Goal: Task Accomplishment & Management: Manage account settings

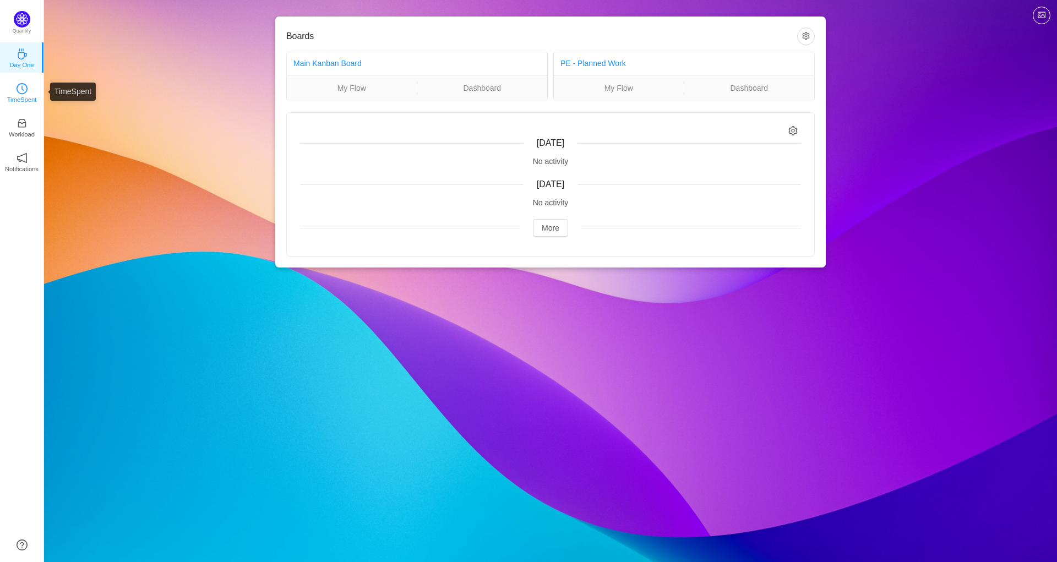
click at [24, 86] on link "TimeSpent" at bounding box center [22, 91] width 11 height 11
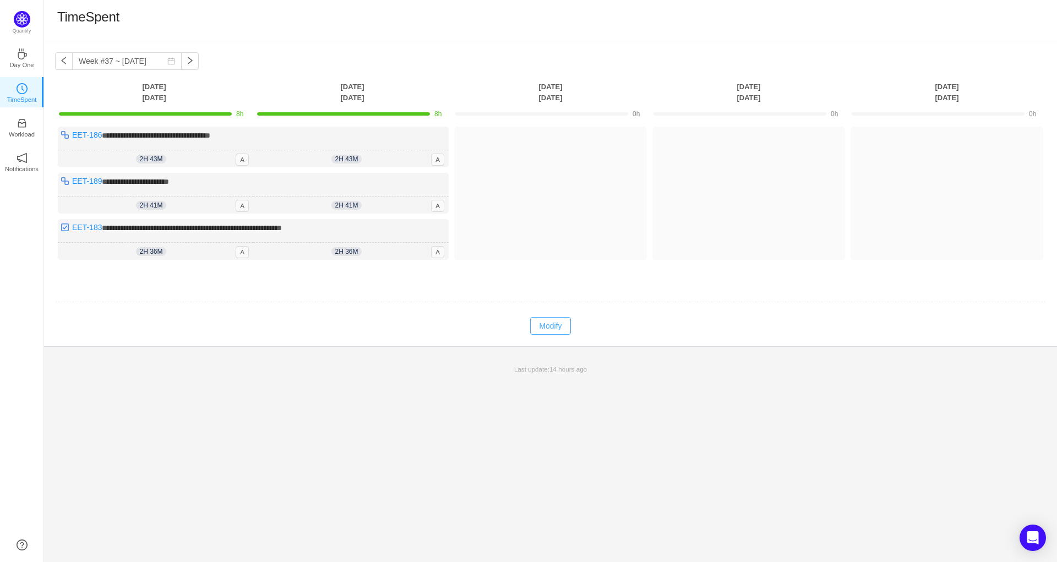
click at [552, 323] on button "Modify" at bounding box center [550, 326] width 40 height 18
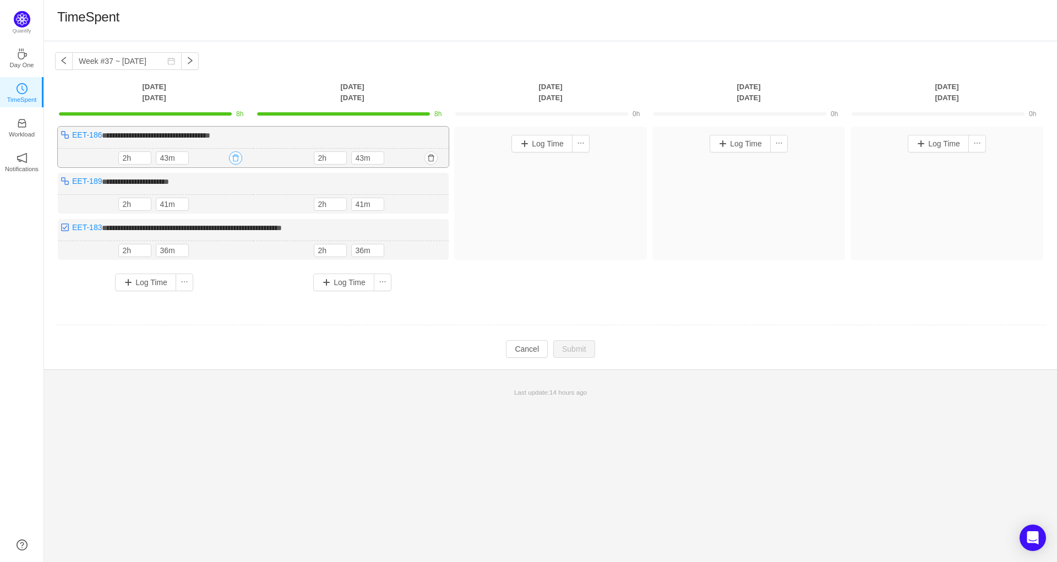
click at [235, 159] on button "button" at bounding box center [235, 157] width 13 height 13
click at [225, 206] on button "Yes" at bounding box center [222, 205] width 21 height 13
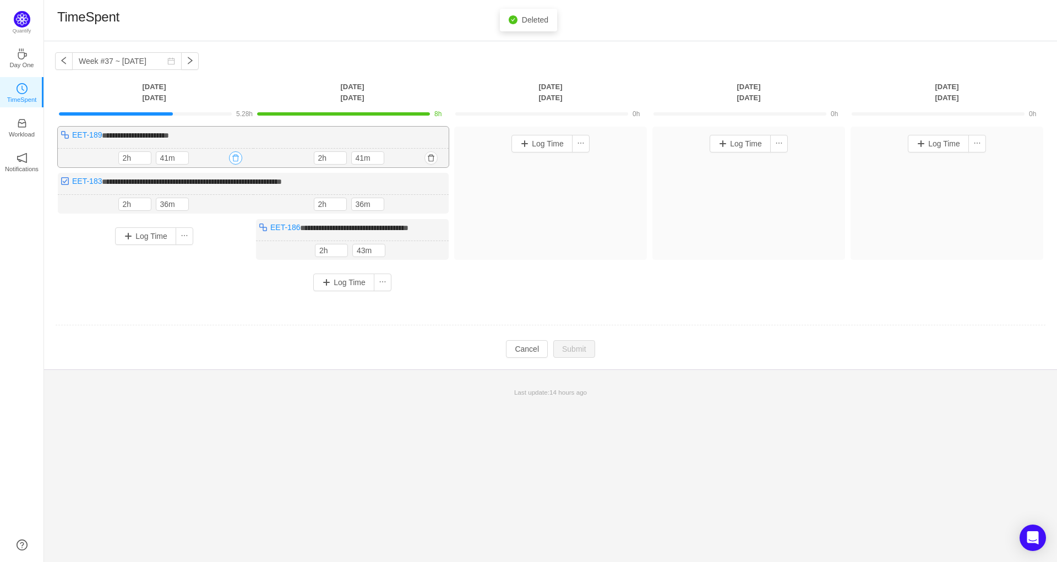
click at [234, 161] on button "button" at bounding box center [235, 157] width 13 height 13
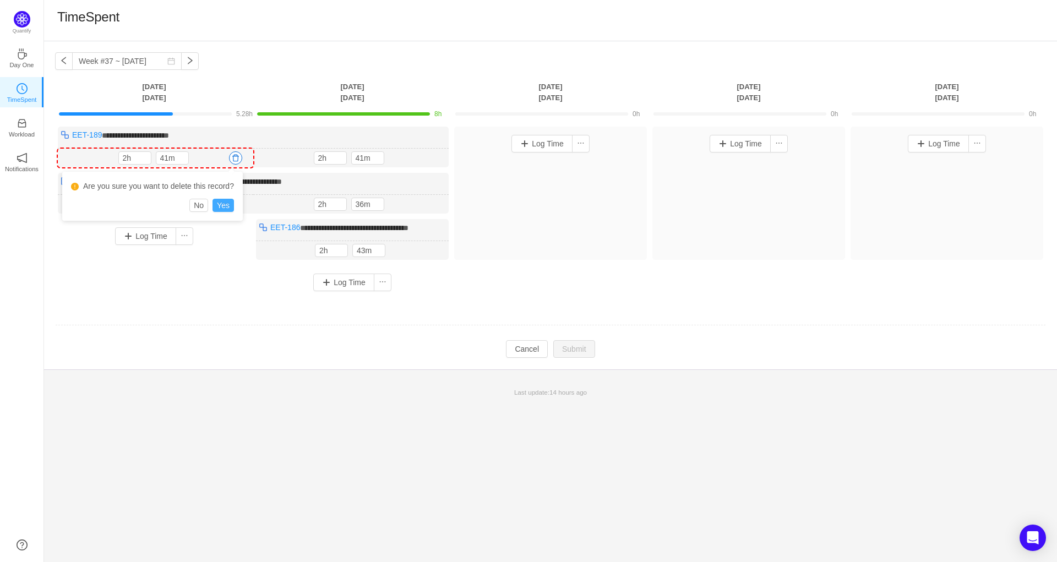
click at [225, 209] on button "Yes" at bounding box center [222, 205] width 21 height 13
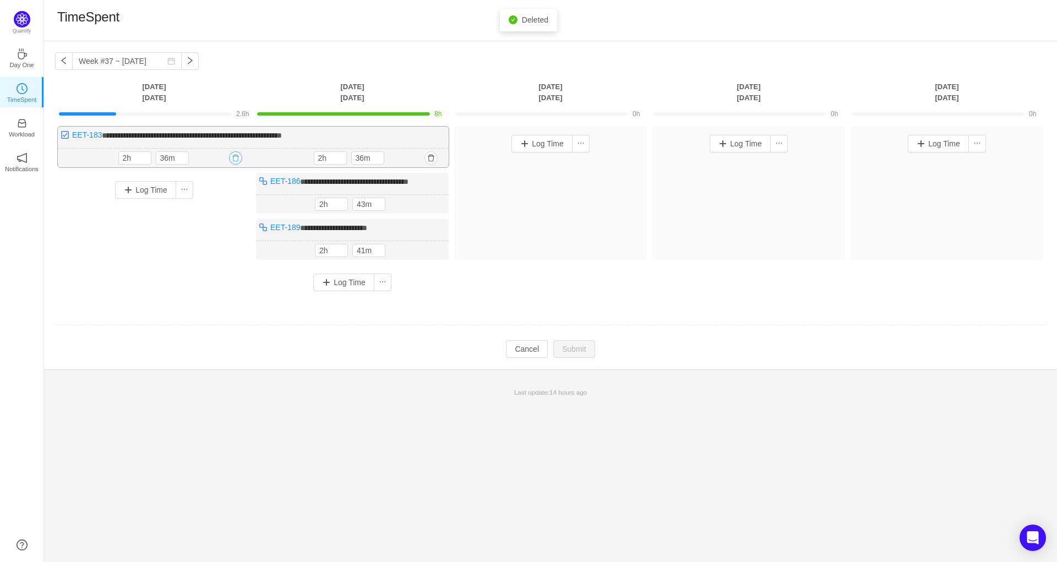
click at [235, 151] on button "button" at bounding box center [235, 157] width 13 height 13
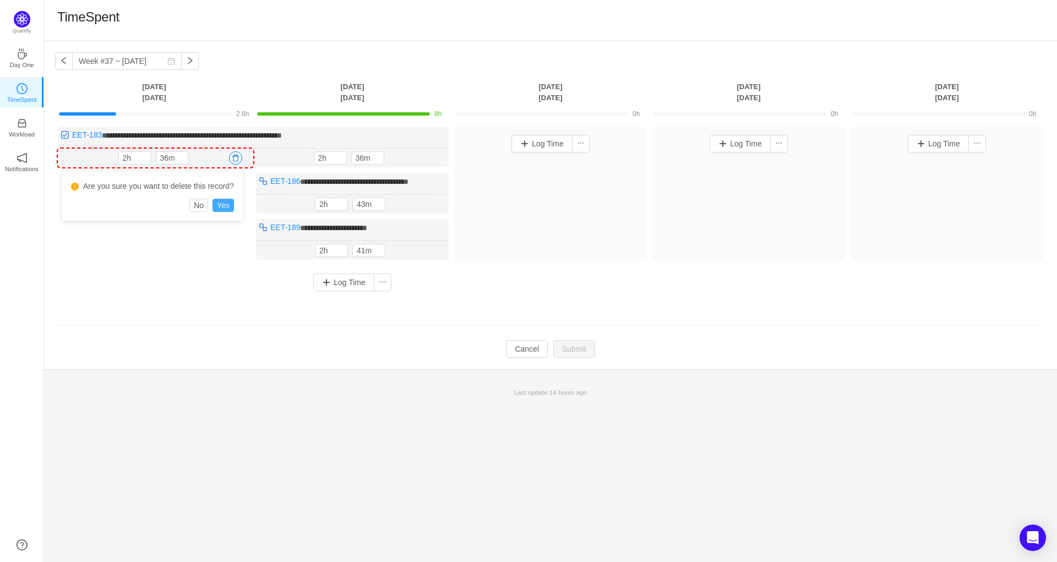
click at [219, 208] on button "Yes" at bounding box center [222, 205] width 21 height 13
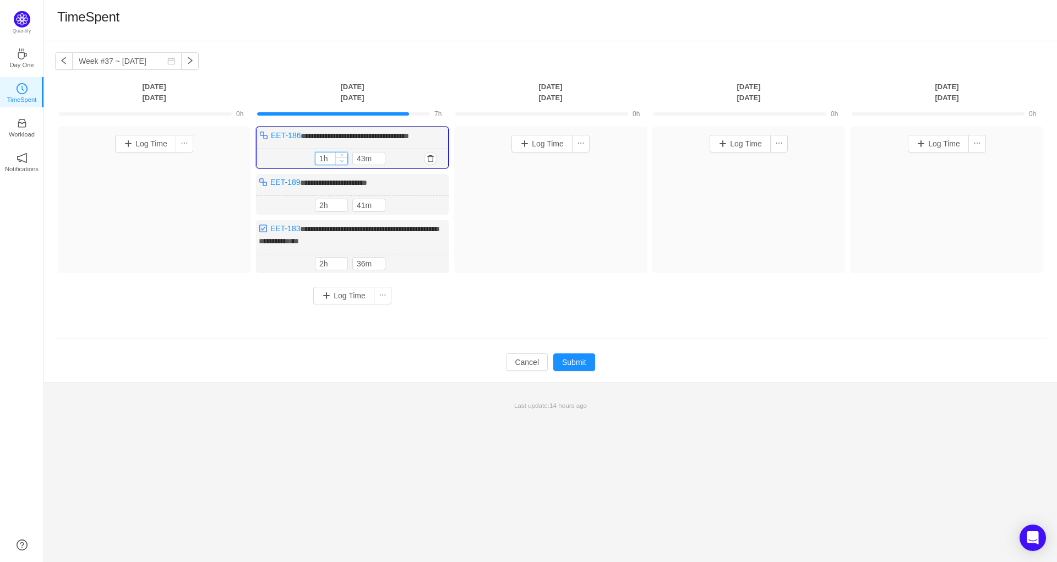
click at [340, 159] on icon "icon: down" at bounding box center [342, 161] width 4 height 4
type input "0h"
click at [340, 159] on icon "icon: down" at bounding box center [342, 161] width 4 height 4
click at [364, 159] on input "43m" at bounding box center [369, 158] width 32 height 12
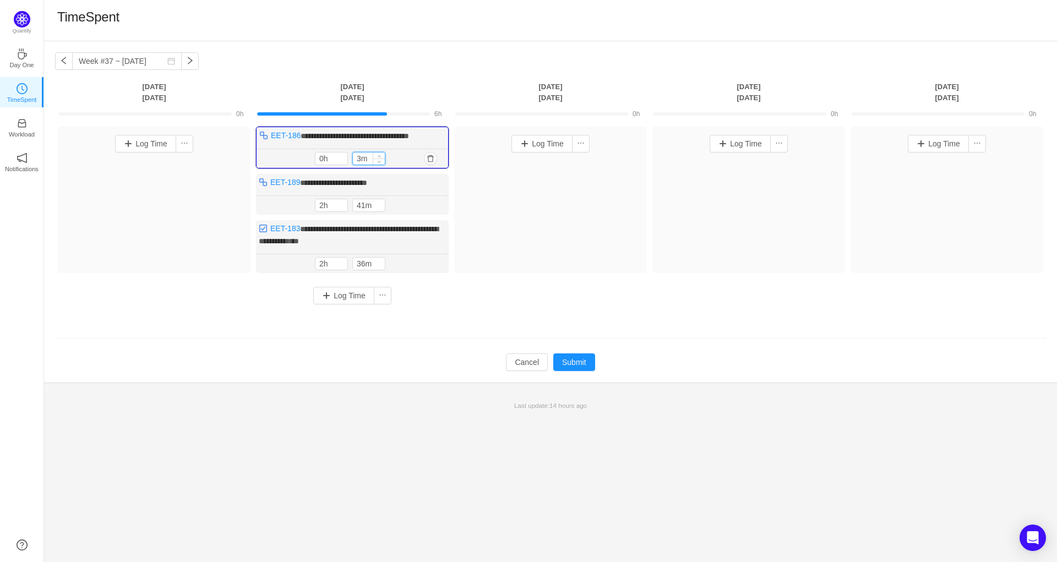
type input "30m"
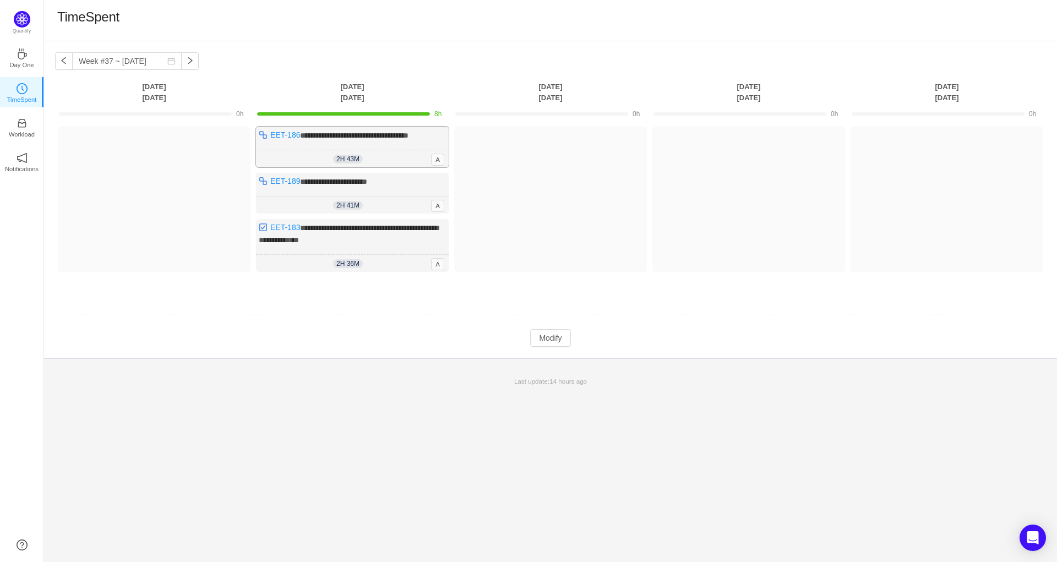
click at [406, 152] on div "2h 43m 0h 30m A" at bounding box center [352, 159] width 193 height 18
click at [549, 332] on button "Modify" at bounding box center [550, 338] width 40 height 18
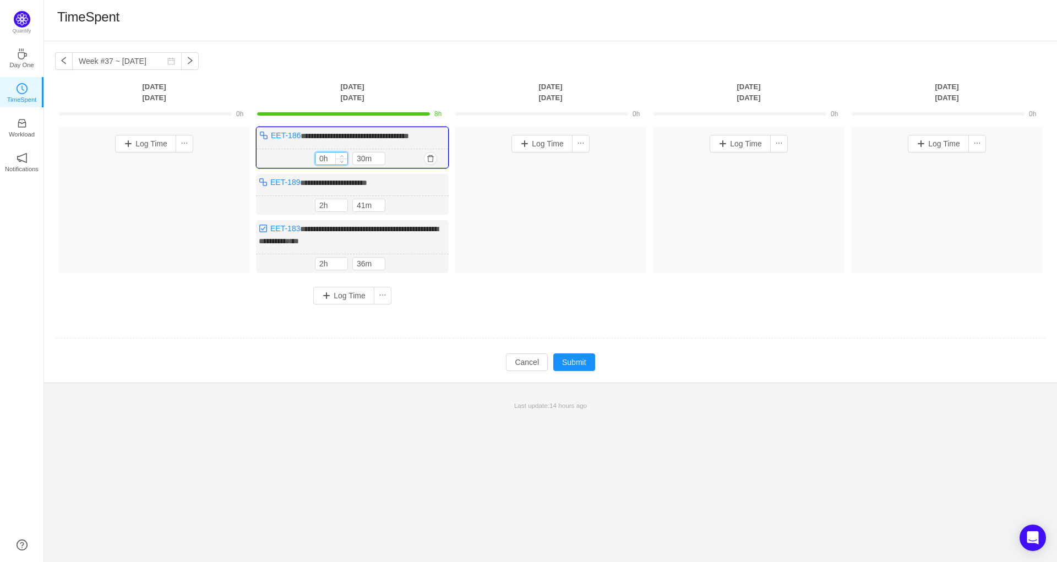
click at [331, 160] on input "0h" at bounding box center [331, 158] width 32 height 12
click at [323, 157] on input "0h" at bounding box center [331, 158] width 32 height 12
type input "1h"
type input "m"
click at [359, 163] on input "m" at bounding box center [369, 158] width 32 height 12
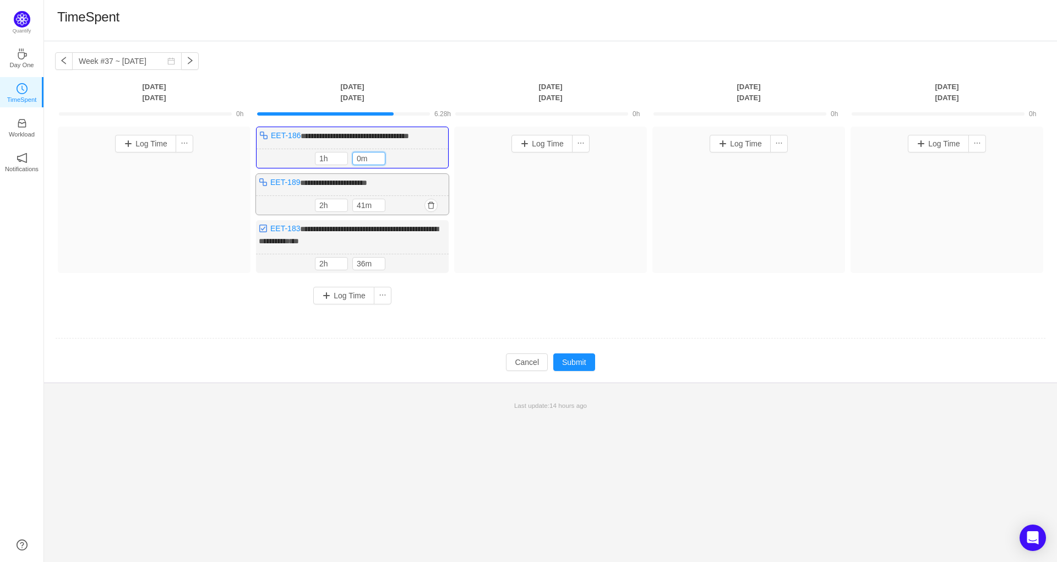
type input "0m"
click at [438, 204] on div "2h 41m 2h 41m" at bounding box center [352, 205] width 193 height 19
click at [430, 205] on button "button" at bounding box center [430, 205] width 13 height 13
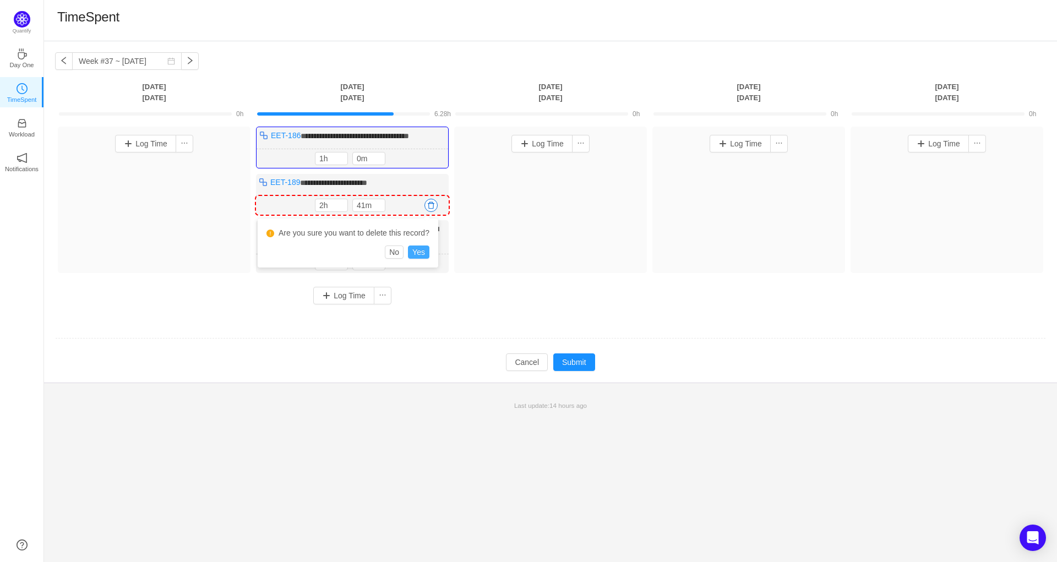
click at [417, 254] on button "Yes" at bounding box center [418, 252] width 21 height 13
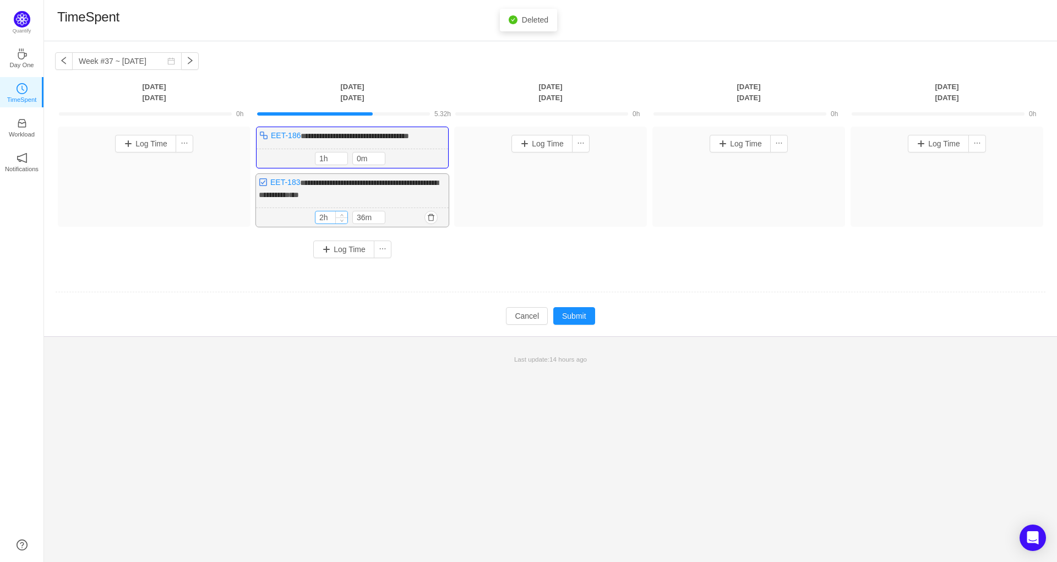
click at [317, 219] on input "2h" at bounding box center [331, 217] width 32 height 12
type input "0h"
type input "30m"
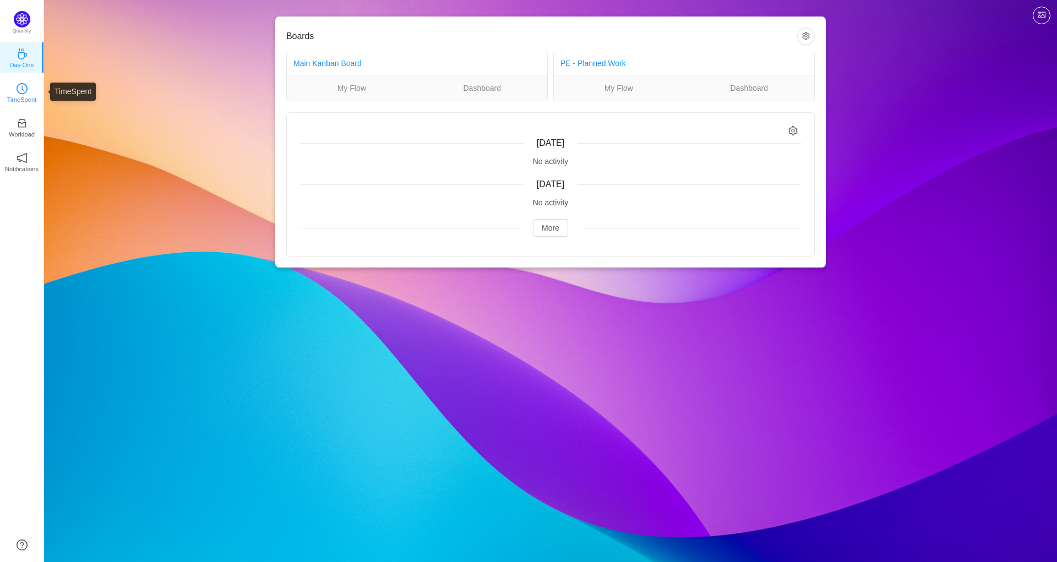
click at [21, 98] on p "TimeSpent" at bounding box center [22, 100] width 30 height 10
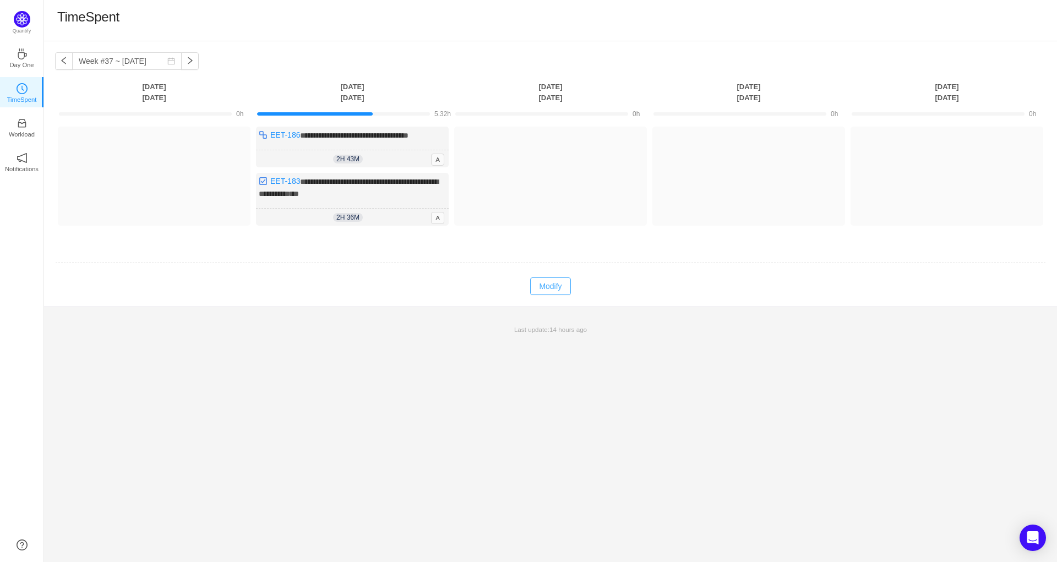
click at [560, 286] on button "Modify" at bounding box center [550, 286] width 40 height 18
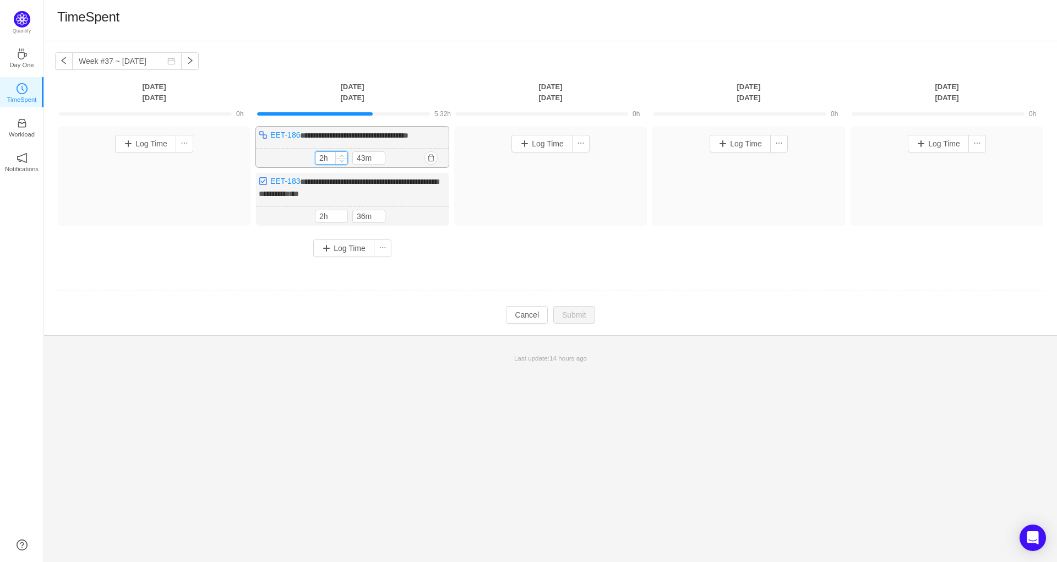
click at [325, 155] on input "2h" at bounding box center [331, 158] width 32 height 12
type input "1h"
type input "30m"
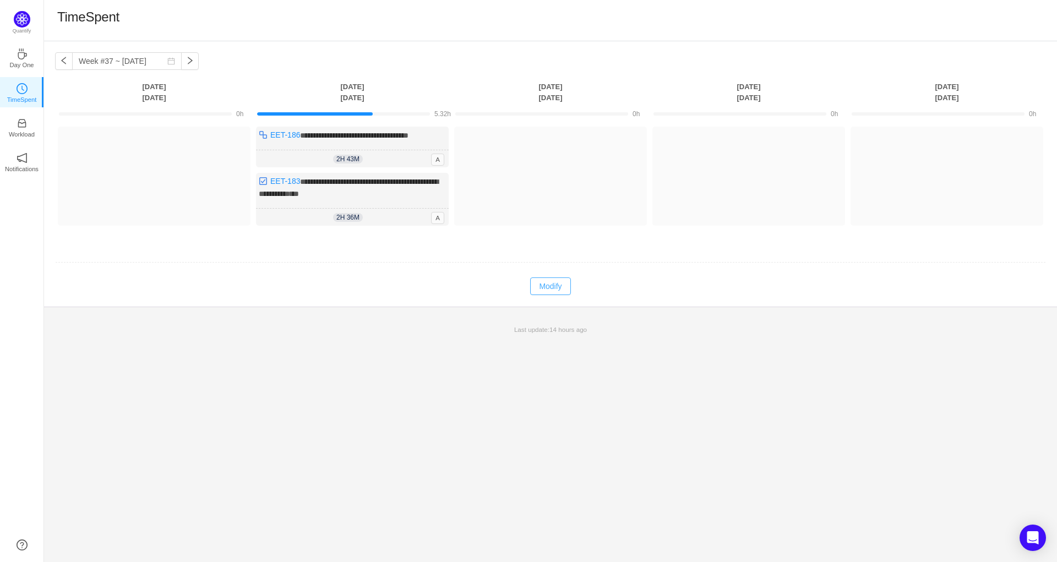
click at [550, 291] on button "Modify" at bounding box center [550, 286] width 40 height 18
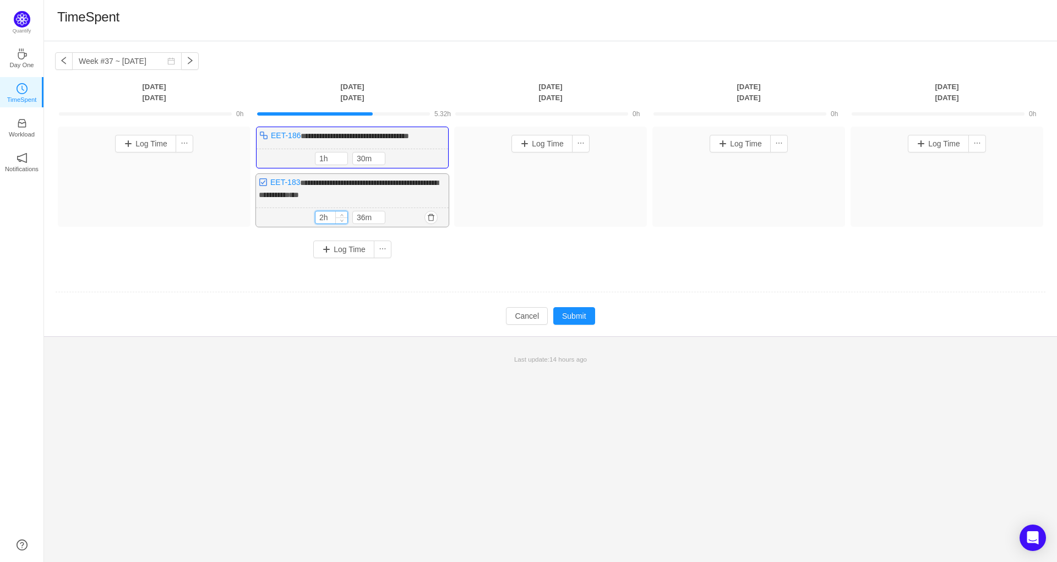
click at [317, 214] on input "2h" at bounding box center [331, 217] width 32 height 12
type input "0h"
type input "30m"
click at [436, 263] on div "Log Time" at bounding box center [352, 250] width 193 height 34
click at [352, 257] on button "Log Time" at bounding box center [343, 251] width 61 height 18
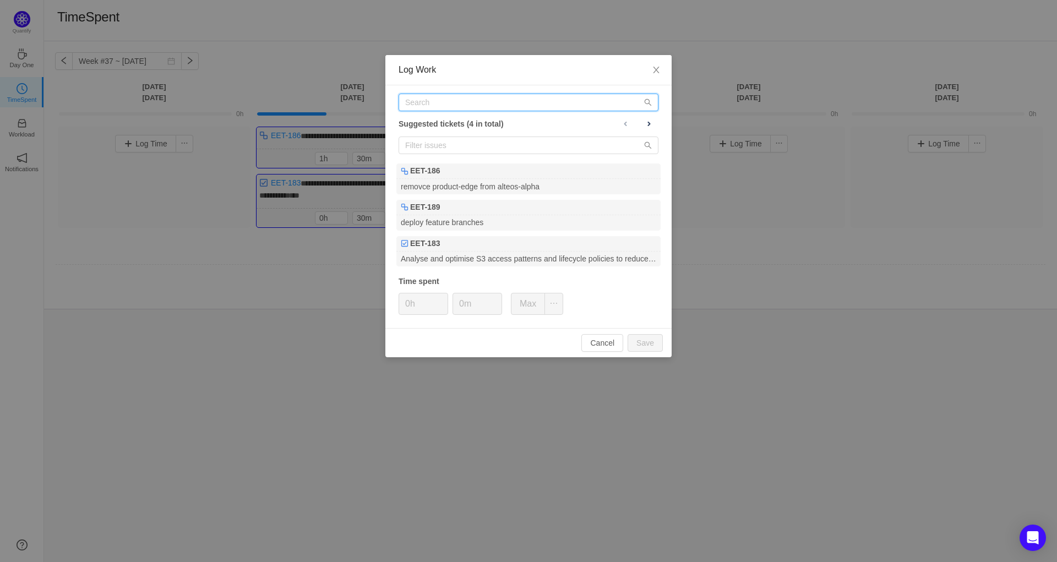
click at [462, 99] on input "text" at bounding box center [529, 103] width 260 height 18
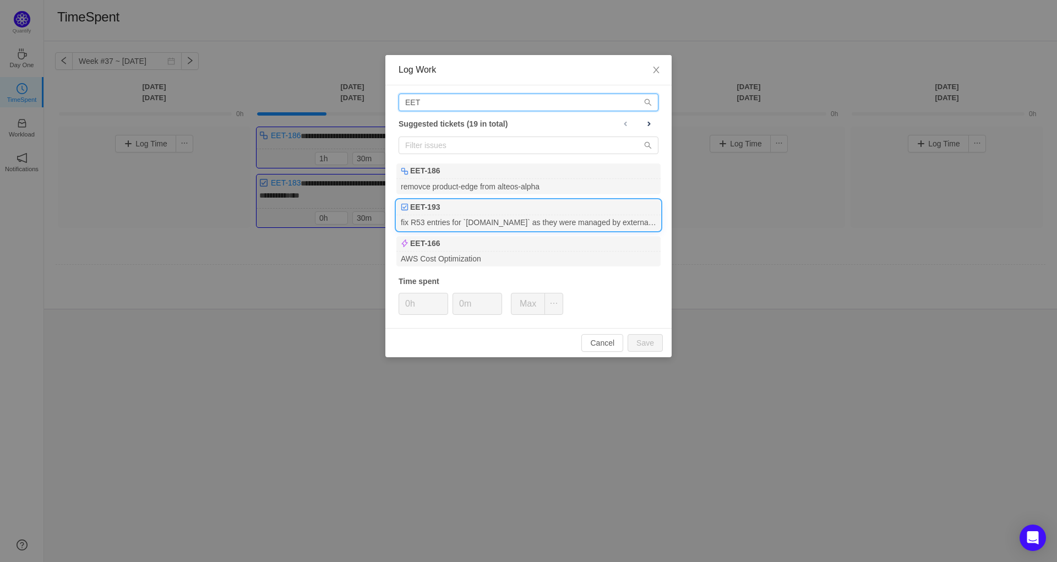
type input "EET"
click at [479, 209] on div "EET-193" at bounding box center [528, 207] width 264 height 15
type input "30m"
click at [644, 347] on button "Save" at bounding box center [645, 343] width 35 height 18
type input "0m"
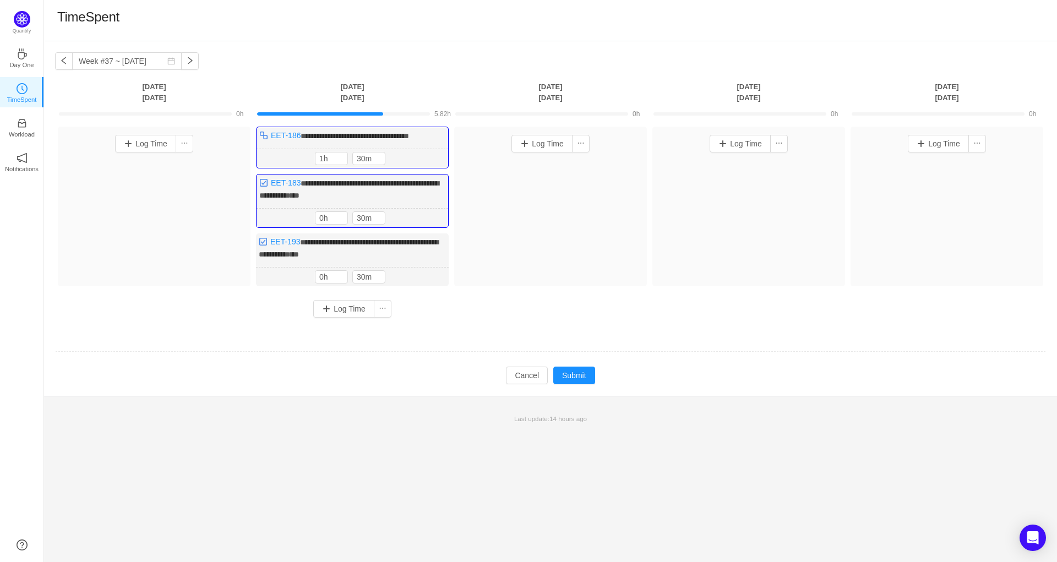
click at [406, 396] on footer "Last update: 14 hours ago" at bounding box center [550, 413] width 1013 height 35
click at [579, 379] on button "Submit" at bounding box center [574, 376] width 42 height 18
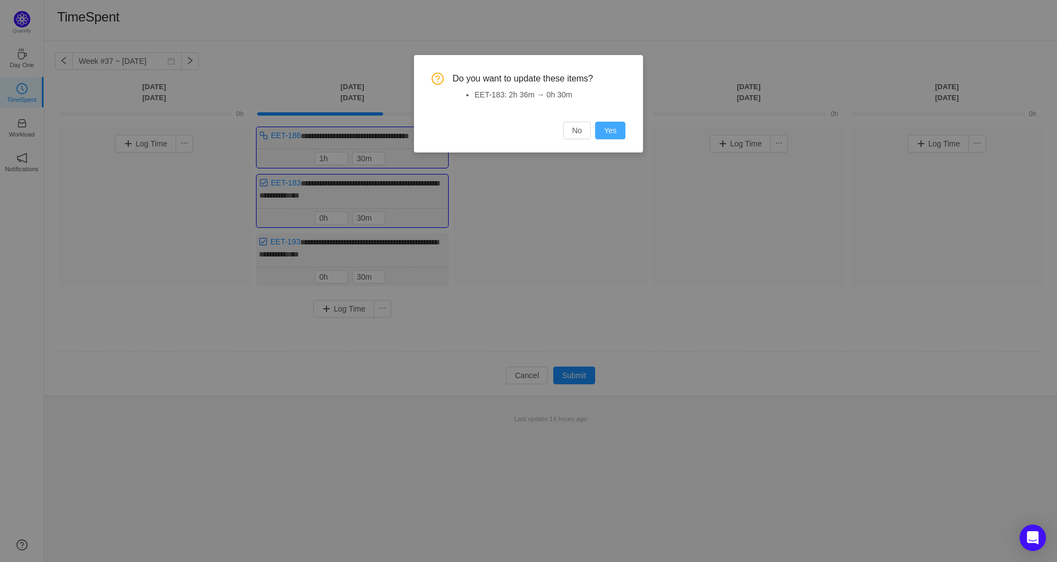
click at [612, 129] on button "Yes" at bounding box center [610, 131] width 30 height 18
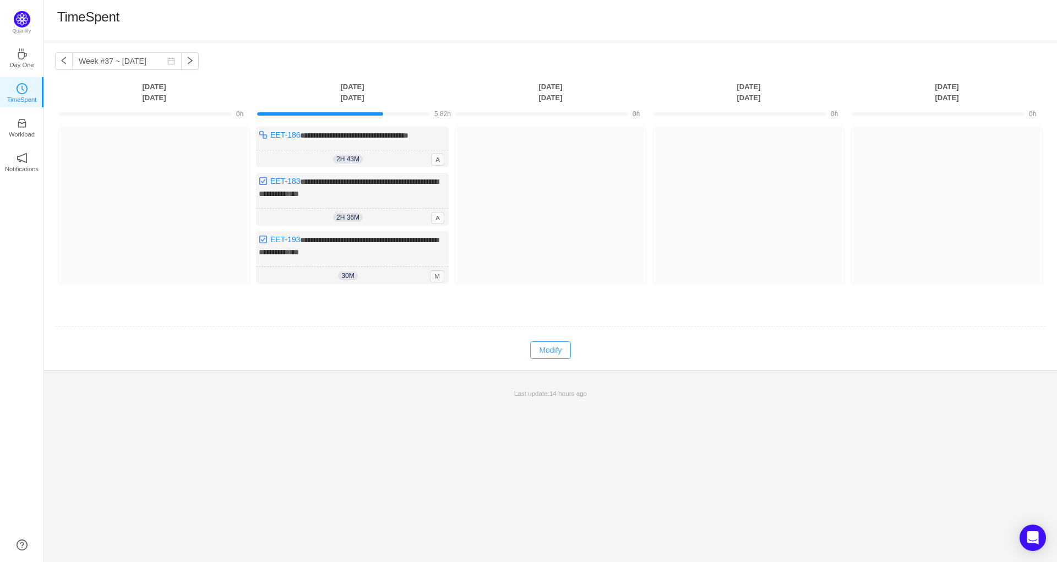
click at [546, 346] on button "Modify" at bounding box center [550, 350] width 40 height 18
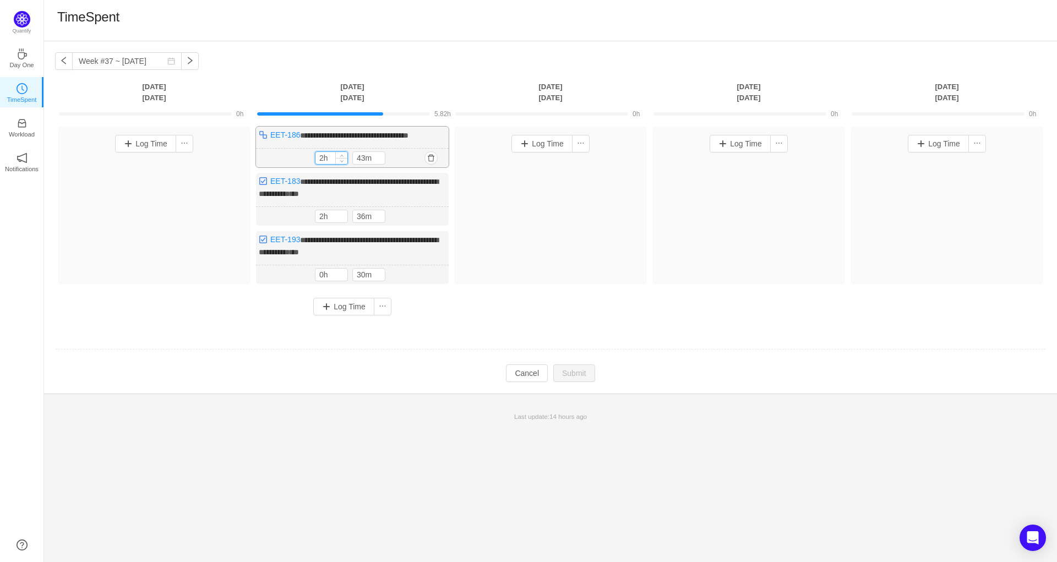
click at [322, 157] on input "2h" at bounding box center [331, 158] width 32 height 12
type input "1h"
type input "30m"
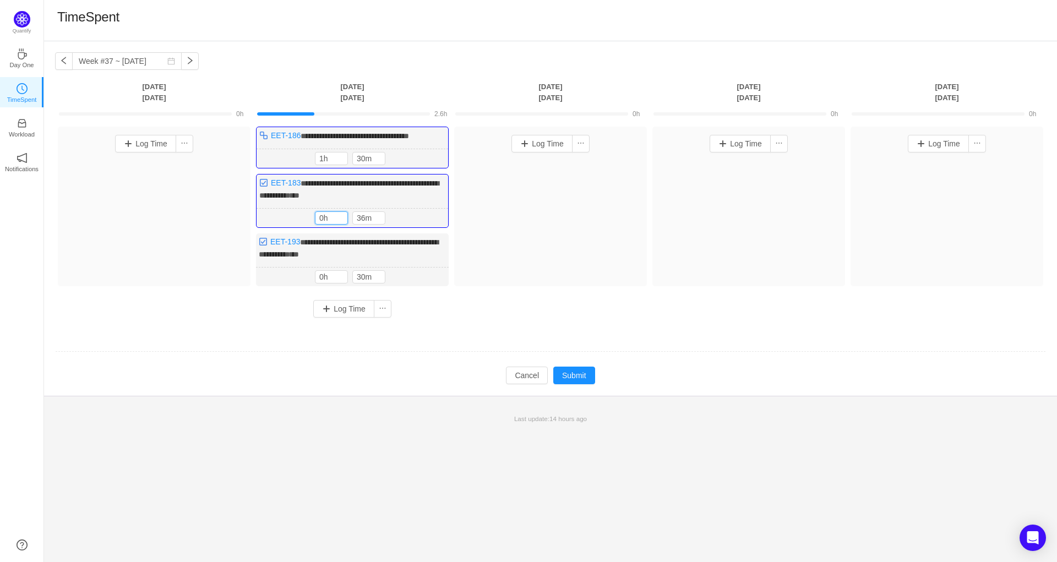
type input "0h"
type input "30m"
click at [459, 344] on td at bounding box center [550, 352] width 991 height 28
click at [578, 374] on button "Submit" at bounding box center [574, 376] width 42 height 18
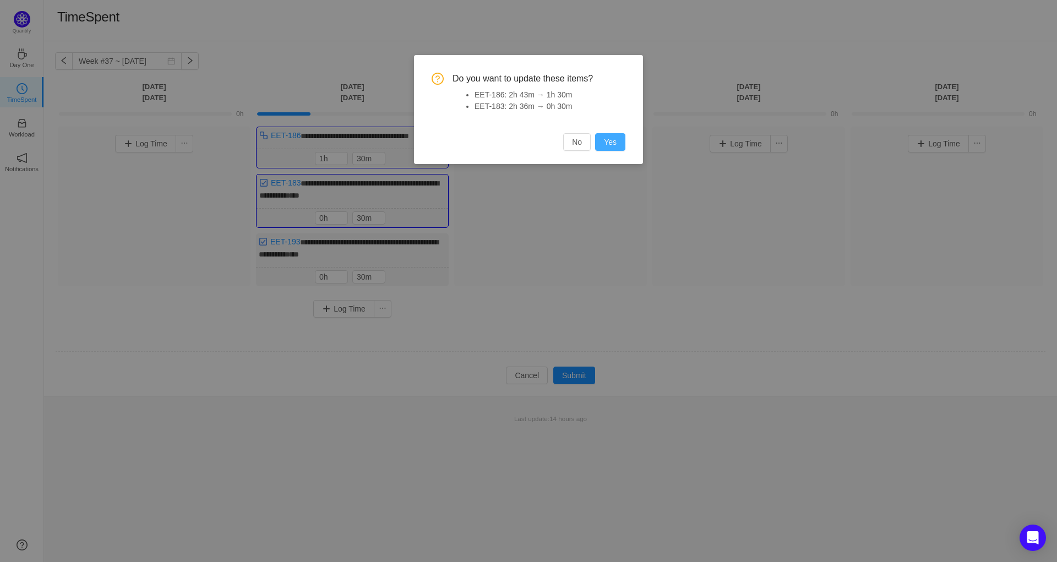
click at [615, 143] on button "Yes" at bounding box center [610, 142] width 30 height 18
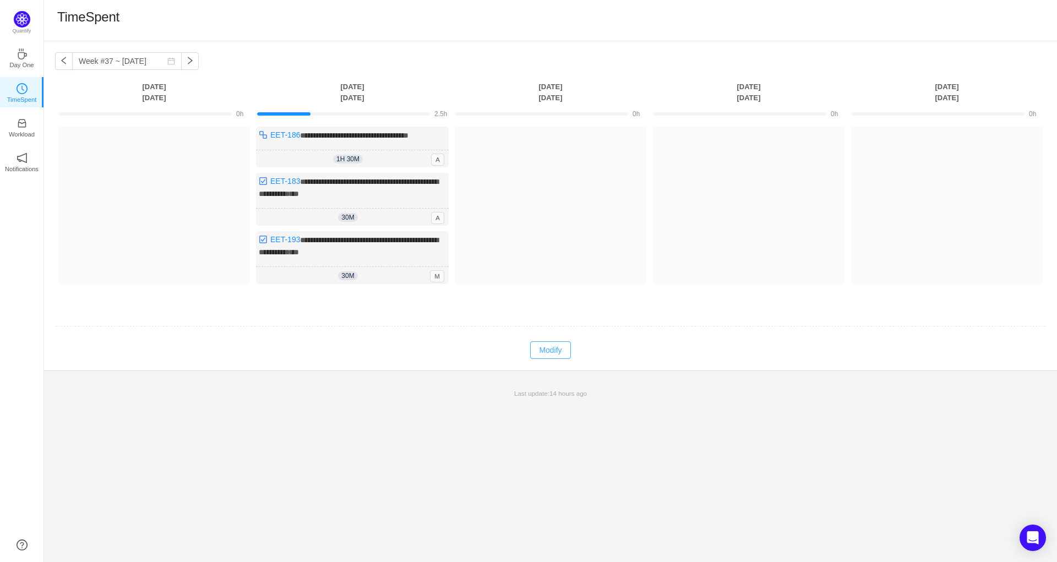
click at [553, 353] on button "Modify" at bounding box center [550, 350] width 40 height 18
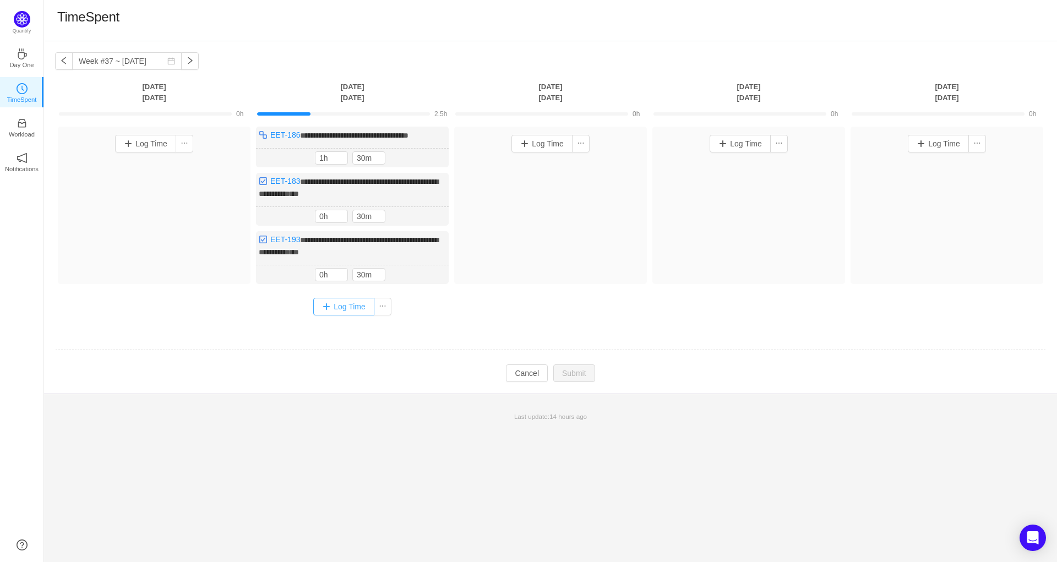
click at [345, 309] on button "Log Time" at bounding box center [343, 307] width 61 height 18
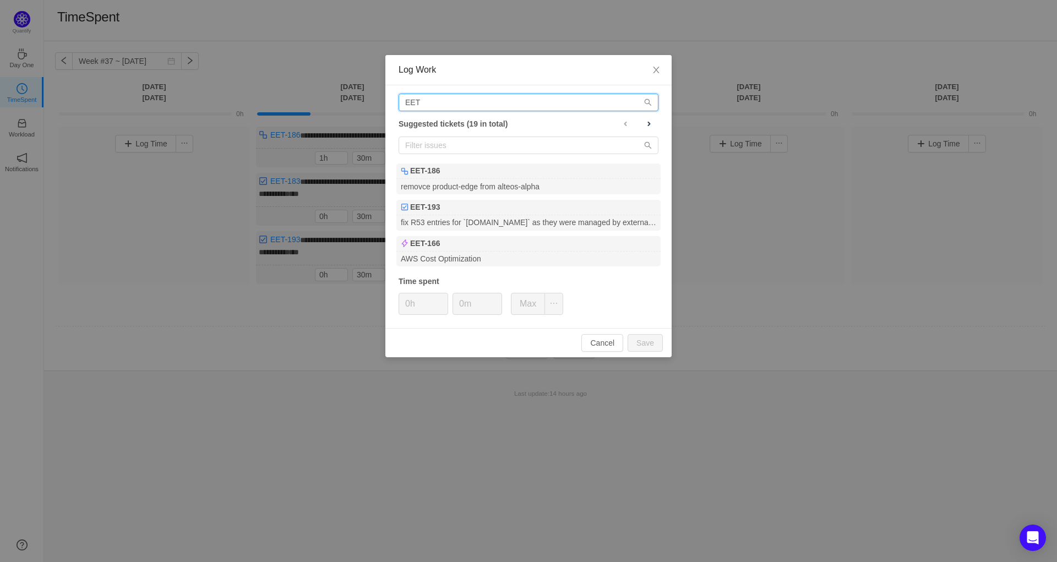
click at [472, 110] on input "EET" at bounding box center [529, 103] width 260 height 18
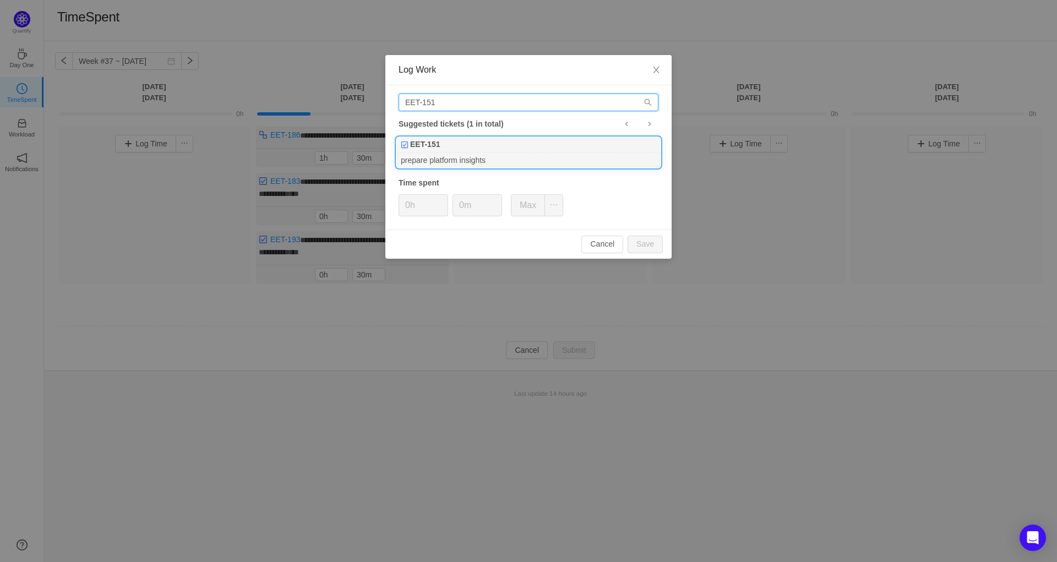
type input "EET-151"
click at [518, 150] on div "EET-151" at bounding box center [528, 144] width 264 height 15
type input "1h"
type input "30m"
click at [652, 247] on button "Save" at bounding box center [645, 245] width 35 height 18
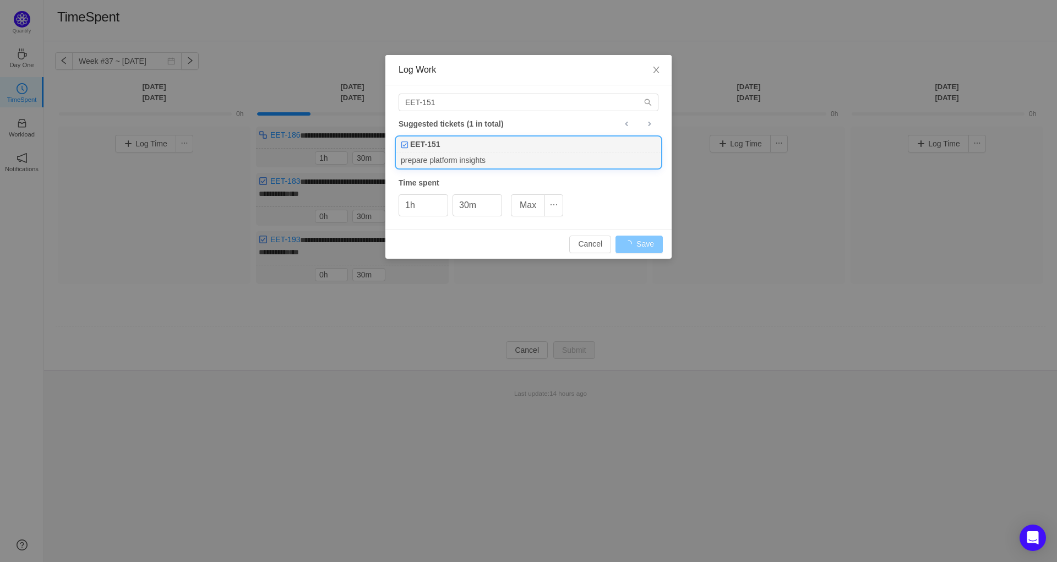
type input "0h"
type input "0m"
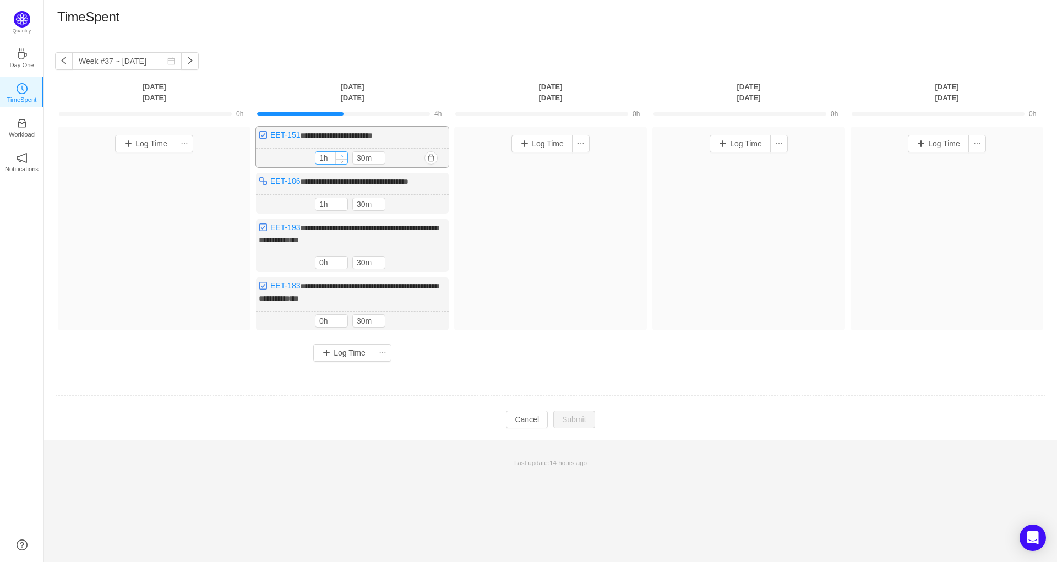
type input "2h"
click at [340, 155] on icon "icon: up" at bounding box center [342, 157] width 4 height 4
click at [379, 163] on span "Decrease Value" at bounding box center [379, 160] width 12 height 7
type input "0m"
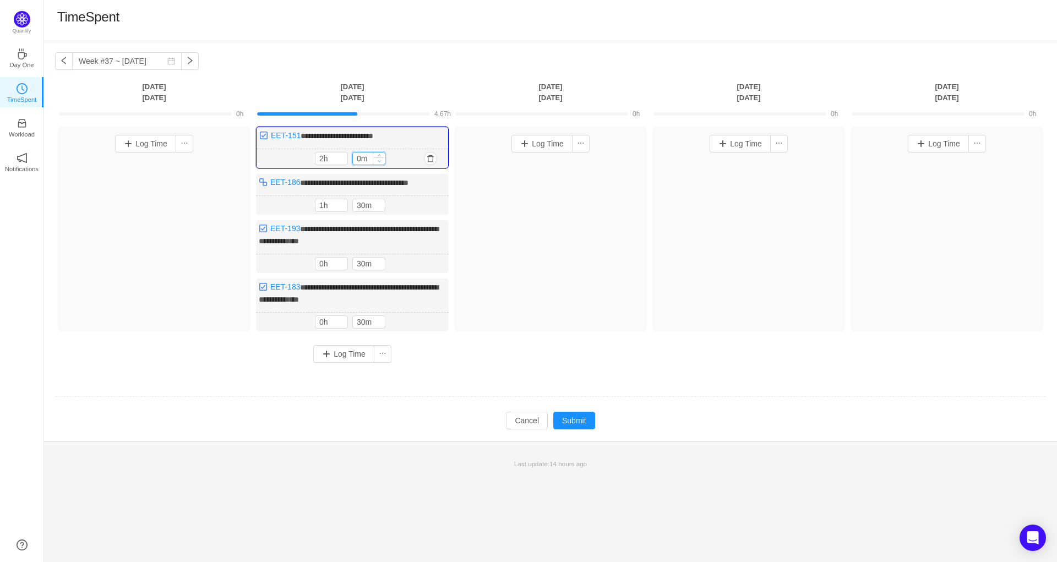
click at [379, 163] on span "Decrease Value" at bounding box center [379, 160] width 12 height 7
click at [445, 383] on td at bounding box center [550, 397] width 991 height 28
click at [585, 412] on button "Submit" at bounding box center [574, 421] width 42 height 18
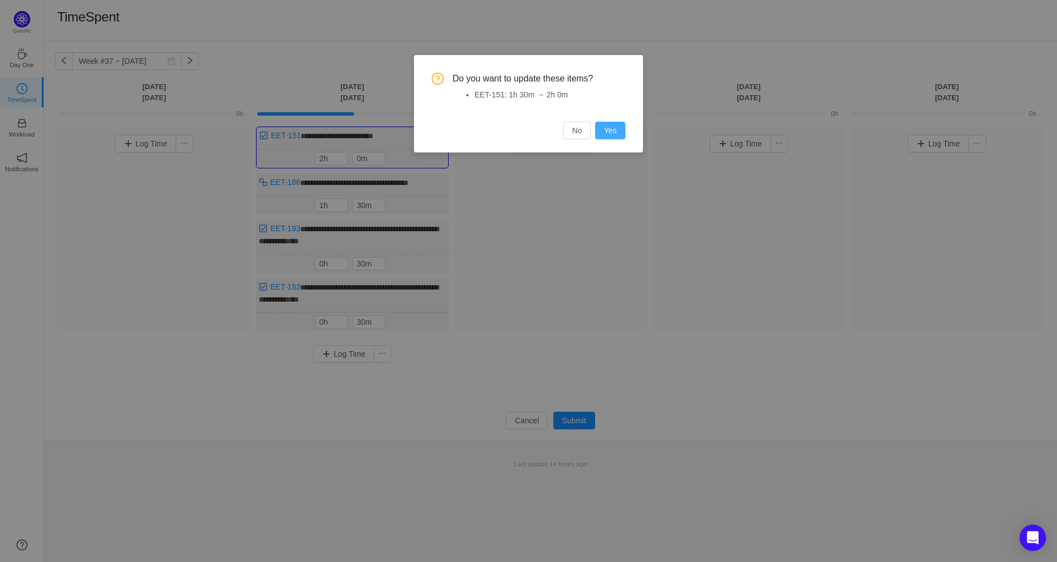
click at [601, 135] on button "Yes" at bounding box center [610, 131] width 30 height 18
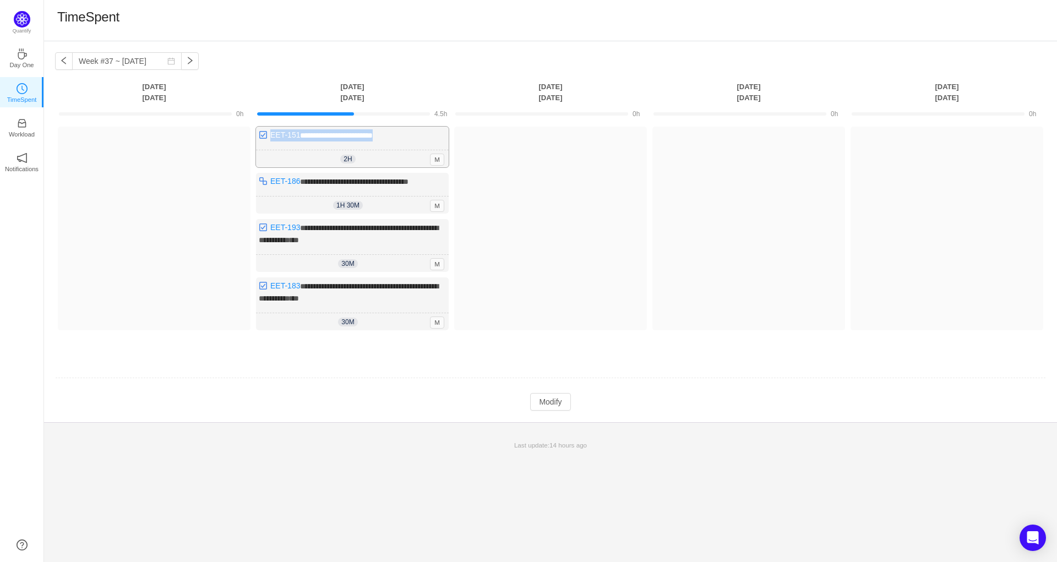
drag, startPoint x: 391, startPoint y: 136, endPoint x: 269, endPoint y: 138, distance: 122.8
click at [269, 138] on div "**********" at bounding box center [352, 147] width 193 height 41
copy span "**********"
drag, startPoint x: 446, startPoint y: 186, endPoint x: 270, endPoint y: 183, distance: 176.7
click at [270, 183] on div "**********" at bounding box center [352, 193] width 193 height 41
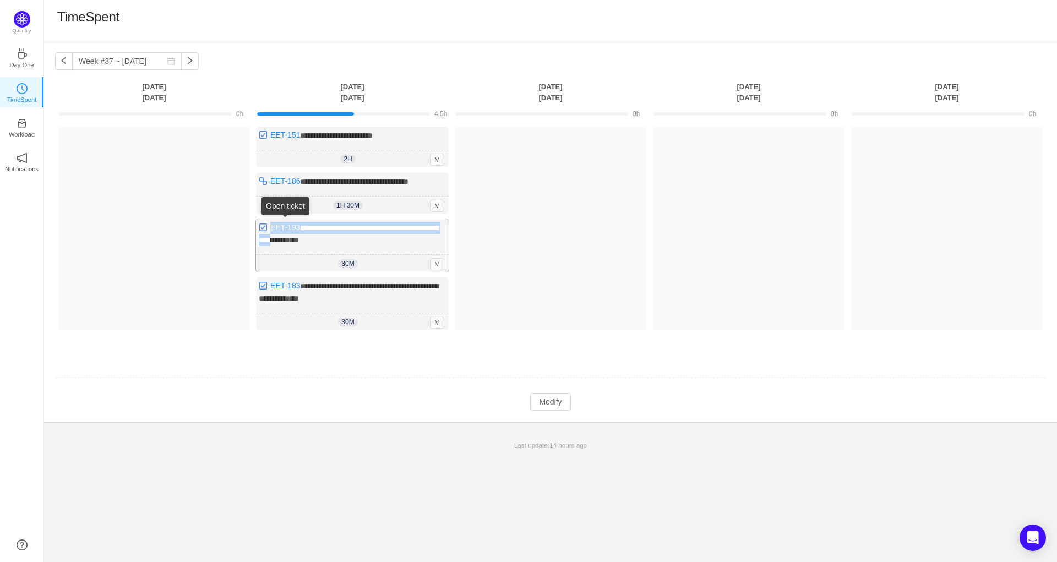
drag, startPoint x: 311, startPoint y: 240, endPoint x: 272, endPoint y: 229, distance: 40.6
click at [272, 229] on div "**********" at bounding box center [352, 245] width 193 height 53
copy div "**********"
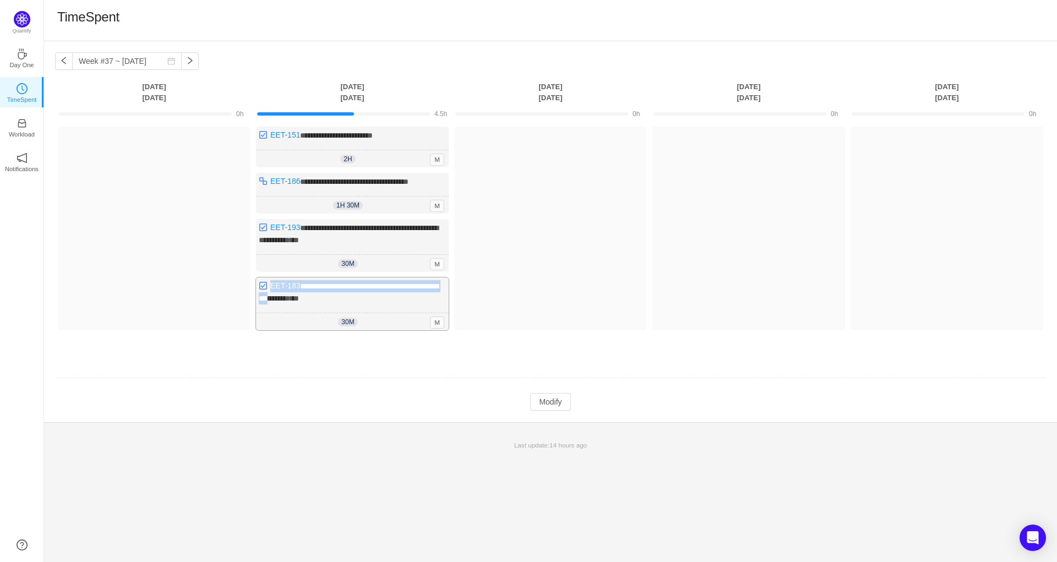
drag, startPoint x: 299, startPoint y: 298, endPoint x: 269, endPoint y: 283, distance: 34.0
click at [269, 283] on div "**********" at bounding box center [352, 303] width 193 height 53
copy div "**********"
